Goal: Check status: Check status

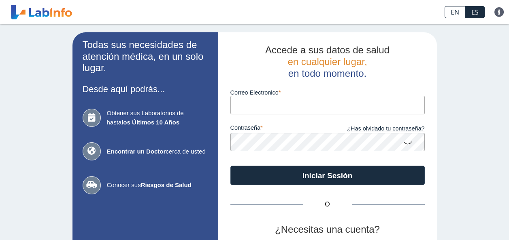
click at [251, 112] on input "Correo Electronico" at bounding box center [327, 105] width 194 height 18
type input "ALEYDA001@YAHOO.COM"
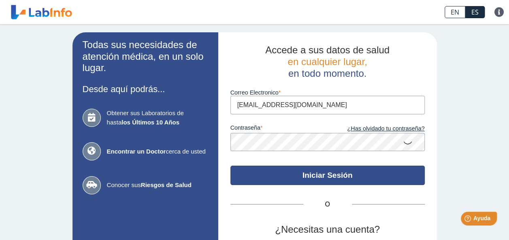
click at [329, 176] on button "Iniciar Sesión" at bounding box center [327, 175] width 194 height 19
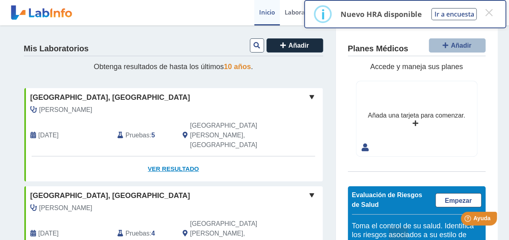
click at [168, 157] on link "Ver Resultado" at bounding box center [173, 169] width 298 height 25
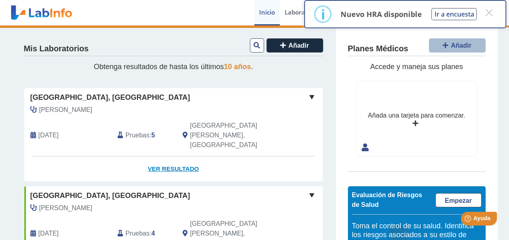
click at [165, 157] on link "Ver Resultado" at bounding box center [173, 169] width 298 height 25
click at [489, 12] on button "×" at bounding box center [488, 12] width 15 height 15
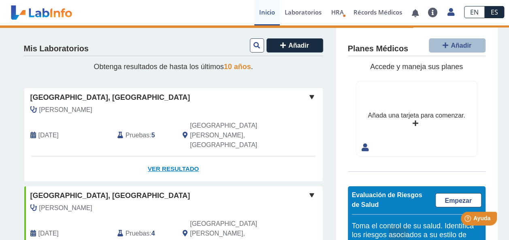
click at [163, 157] on link "Ver Resultado" at bounding box center [173, 169] width 298 height 25
click at [307, 96] on span at bounding box center [312, 97] width 10 height 10
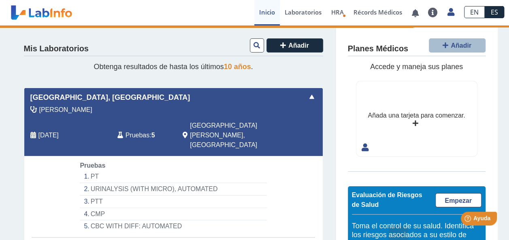
click at [89, 171] on li "PT" at bounding box center [173, 177] width 186 height 13
click at [95, 171] on li "PT" at bounding box center [173, 177] width 186 height 13
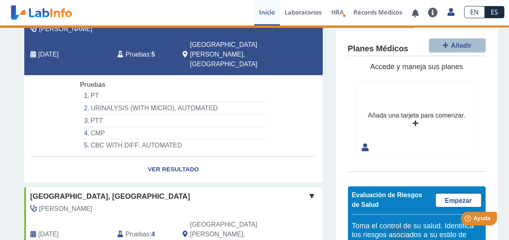
click at [161, 140] on li "CBC WITH DIFF: AUTOMATED" at bounding box center [173, 146] width 186 height 12
select select "**********"
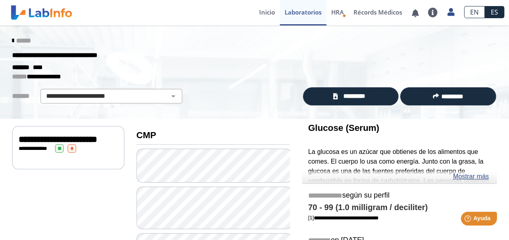
click at [12, 40] on icon at bounding box center [13, 41] width 2 height 6
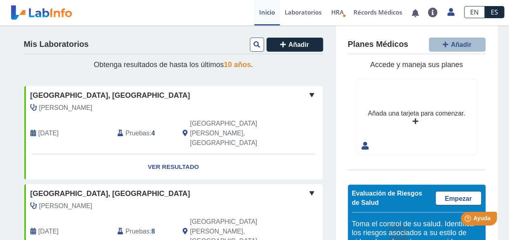
click at [310, 95] on span at bounding box center [312, 95] width 10 height 10
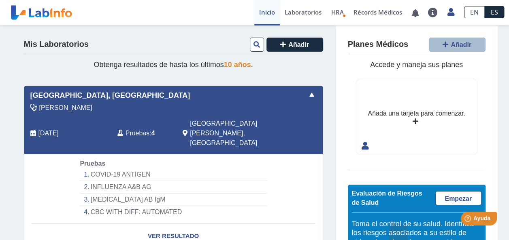
click at [309, 92] on span at bounding box center [312, 95] width 10 height 10
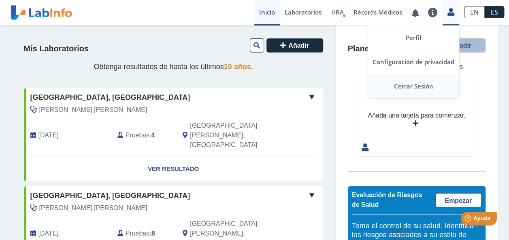
click at [409, 82] on link "Cerrar Sesión" at bounding box center [412, 86] width 91 height 24
